Goal: Complete application form: Complete application form

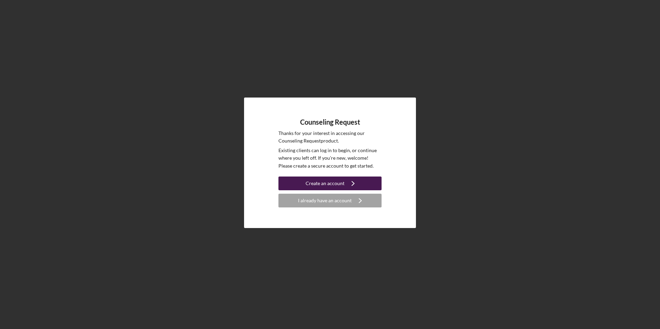
click at [329, 184] on div "Create an account" at bounding box center [325, 184] width 39 height 14
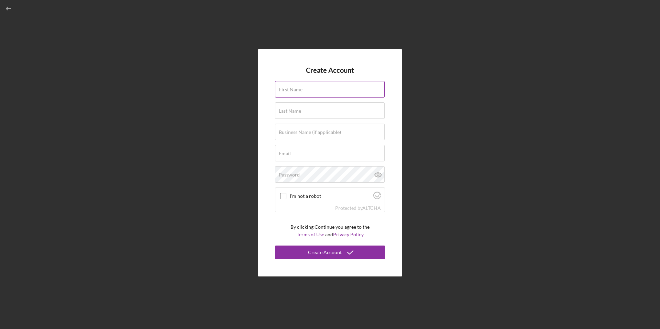
click at [289, 91] on label "First Name" at bounding box center [291, 90] width 24 height 6
click at [289, 91] on input "First Name" at bounding box center [330, 89] width 110 height 17
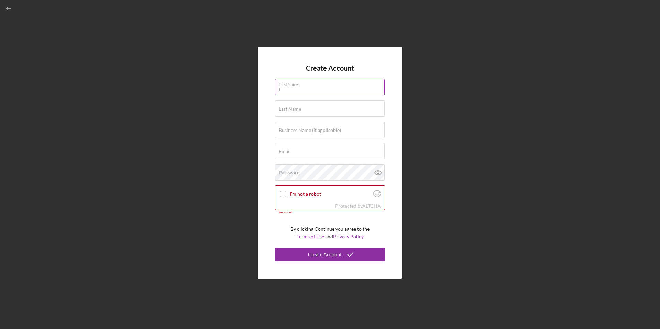
type input "[PERSON_NAME]"
type input "Moral Music LLC"
click at [319, 152] on input "Email" at bounding box center [330, 151] width 110 height 17
type input "[EMAIL_ADDRESS][DOMAIN_NAME]"
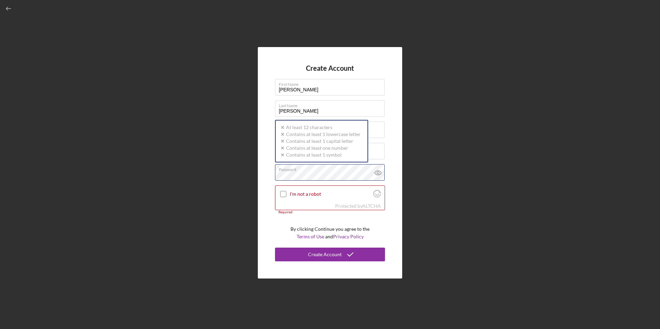
click at [256, 175] on div "Create Account First Name [PERSON_NAME] Last Name [PERSON_NAME] Business Name (…" at bounding box center [329, 163] width 653 height 326
click at [380, 173] on icon at bounding box center [378, 172] width 17 height 17
click at [377, 173] on icon at bounding box center [378, 172] width 17 height 17
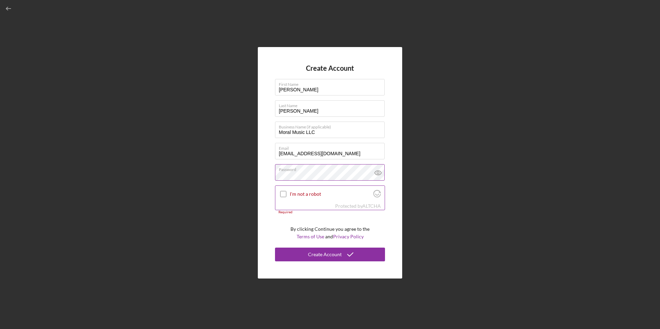
click at [283, 193] on input "I'm not a robot" at bounding box center [283, 194] width 6 height 6
checkbox input "true"
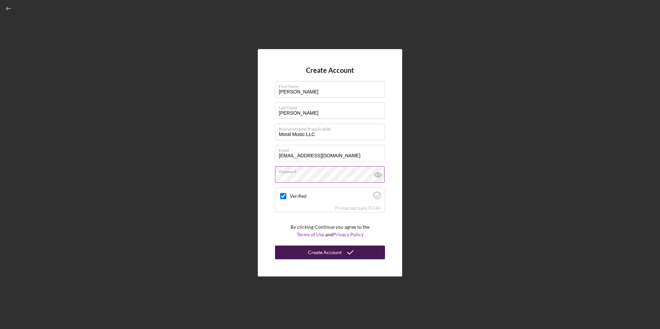
click at [339, 251] on div "Create Account" at bounding box center [325, 253] width 34 height 14
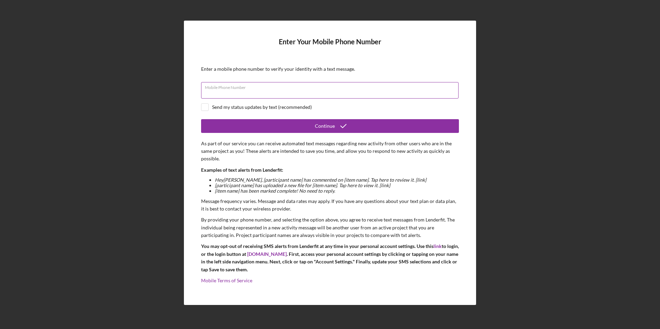
click at [219, 85] on div "Mobile Phone Number" at bounding box center [330, 90] width 258 height 17
type input "[PHONE_NUMBER]"
click at [207, 108] on input "checkbox" at bounding box center [204, 107] width 7 height 7
checkbox input "true"
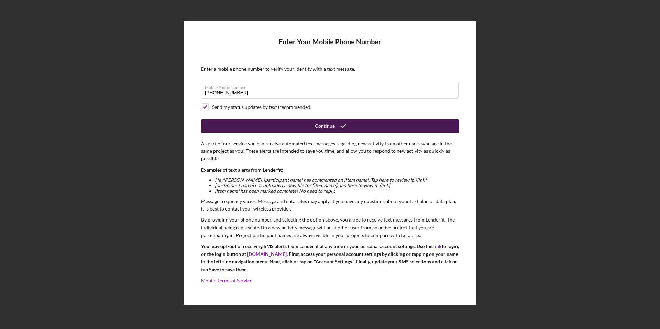
click at [306, 122] on button "Continue" at bounding box center [330, 126] width 258 height 14
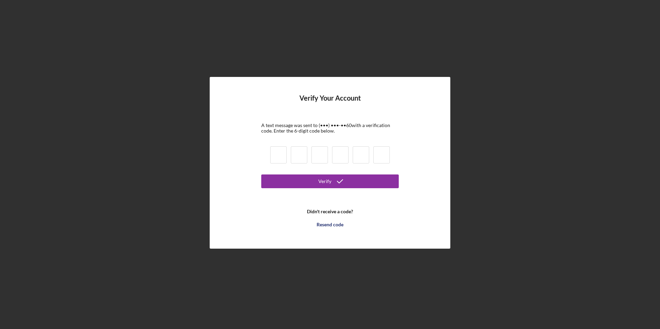
click at [281, 159] on input at bounding box center [278, 154] width 17 height 17
type input "4"
type input "1"
type input "4"
type input "8"
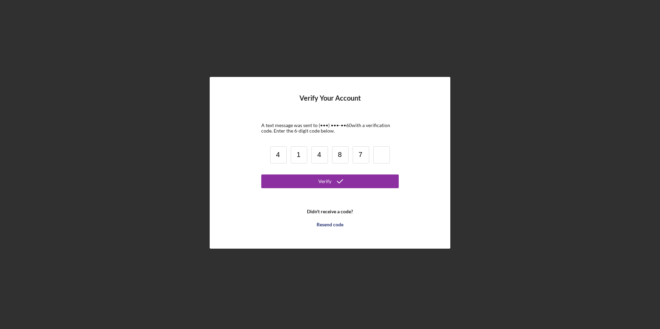
type input "7"
type input "9"
click at [317, 179] on button "Verify" at bounding box center [330, 182] width 138 height 14
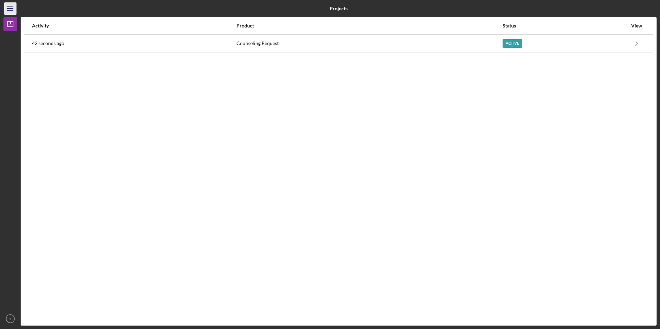
click at [10, 9] on icon "Icon/Menu" at bounding box center [10, 8] width 15 height 15
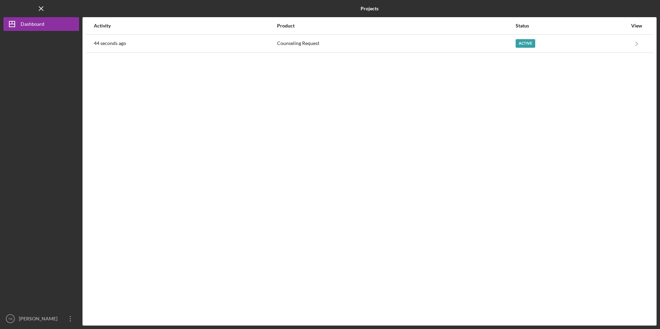
click at [44, 10] on icon "Icon/Menu Close" at bounding box center [41, 8] width 15 height 15
